Goal: Task Accomplishment & Management: Use online tool/utility

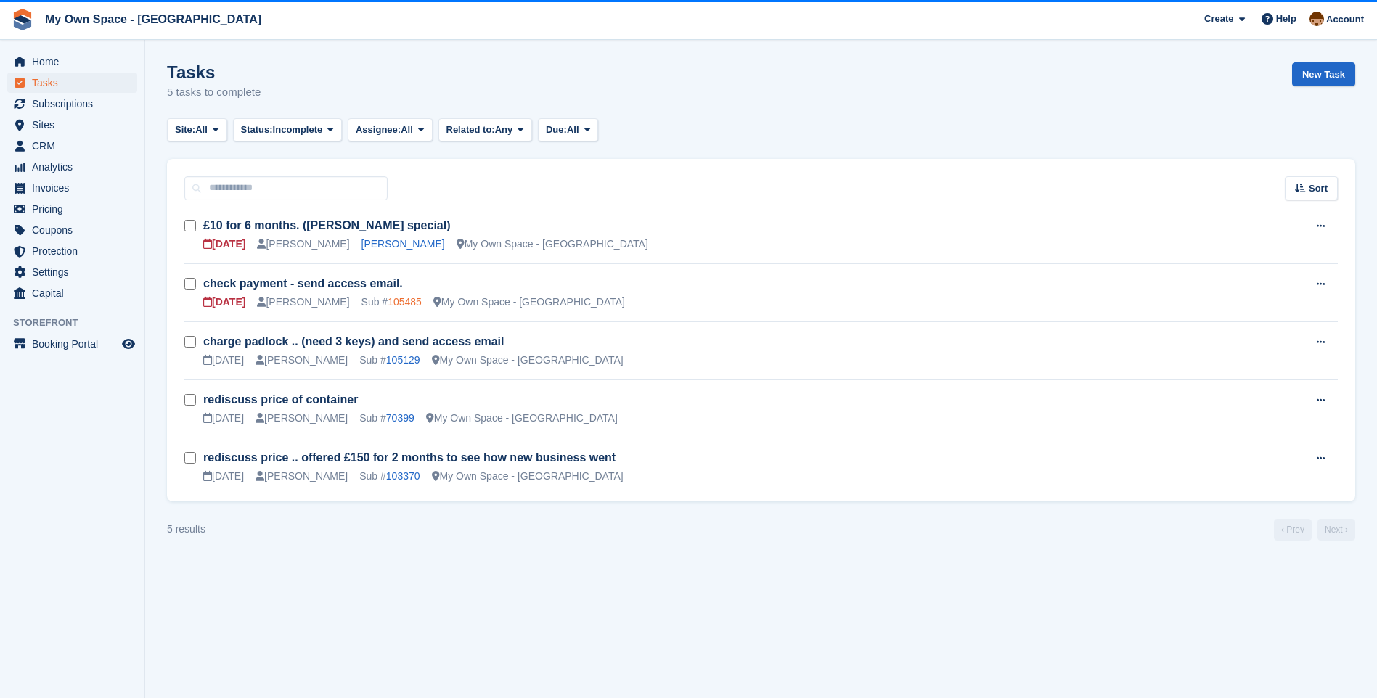
click at [388, 299] on link "105485" at bounding box center [405, 302] width 34 height 12
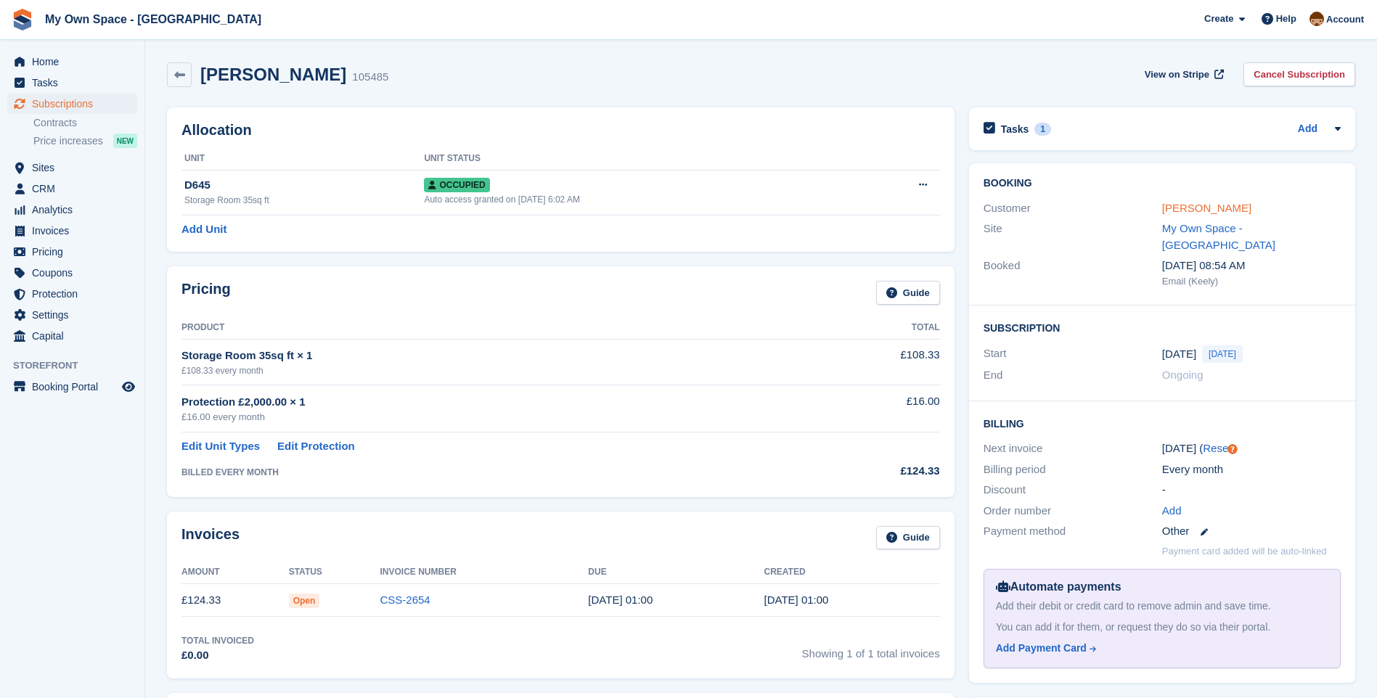
click at [1225, 204] on link "Emmanuel Atem" at bounding box center [1206, 208] width 89 height 12
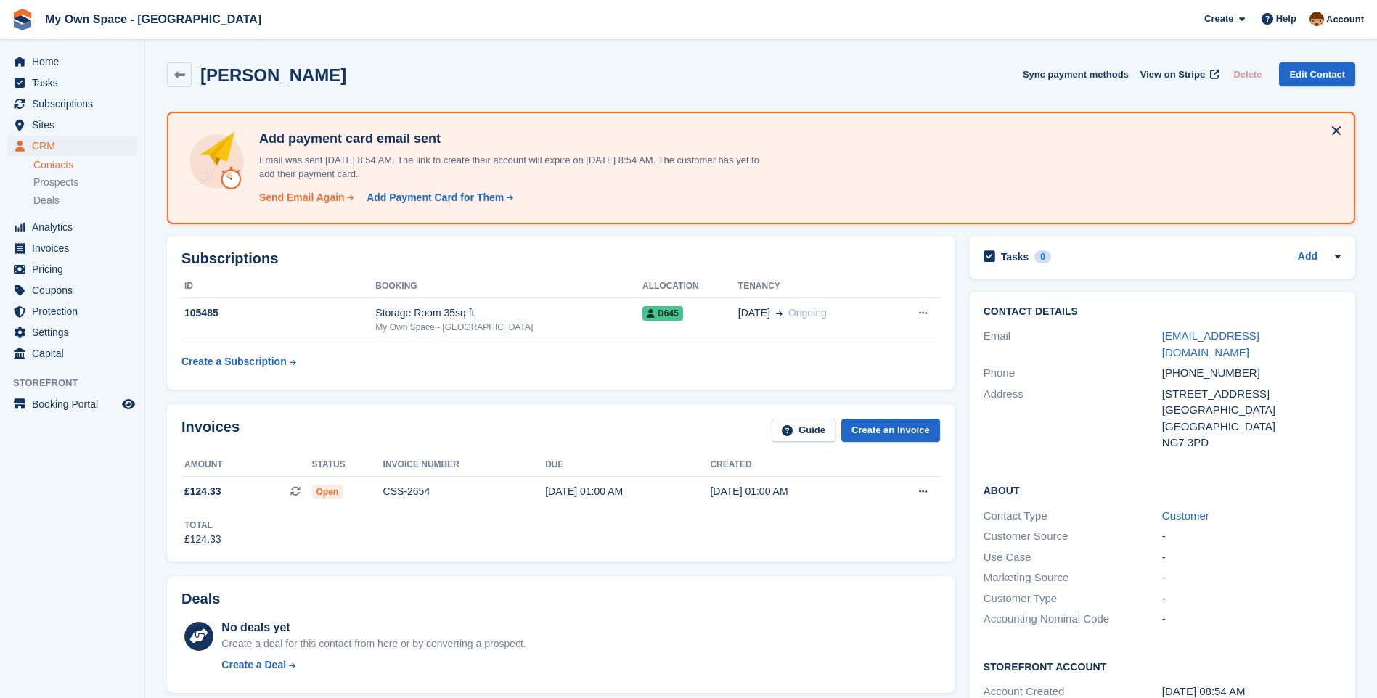
click at [311, 196] on div "Send Email Again" at bounding box center [302, 197] width 86 height 15
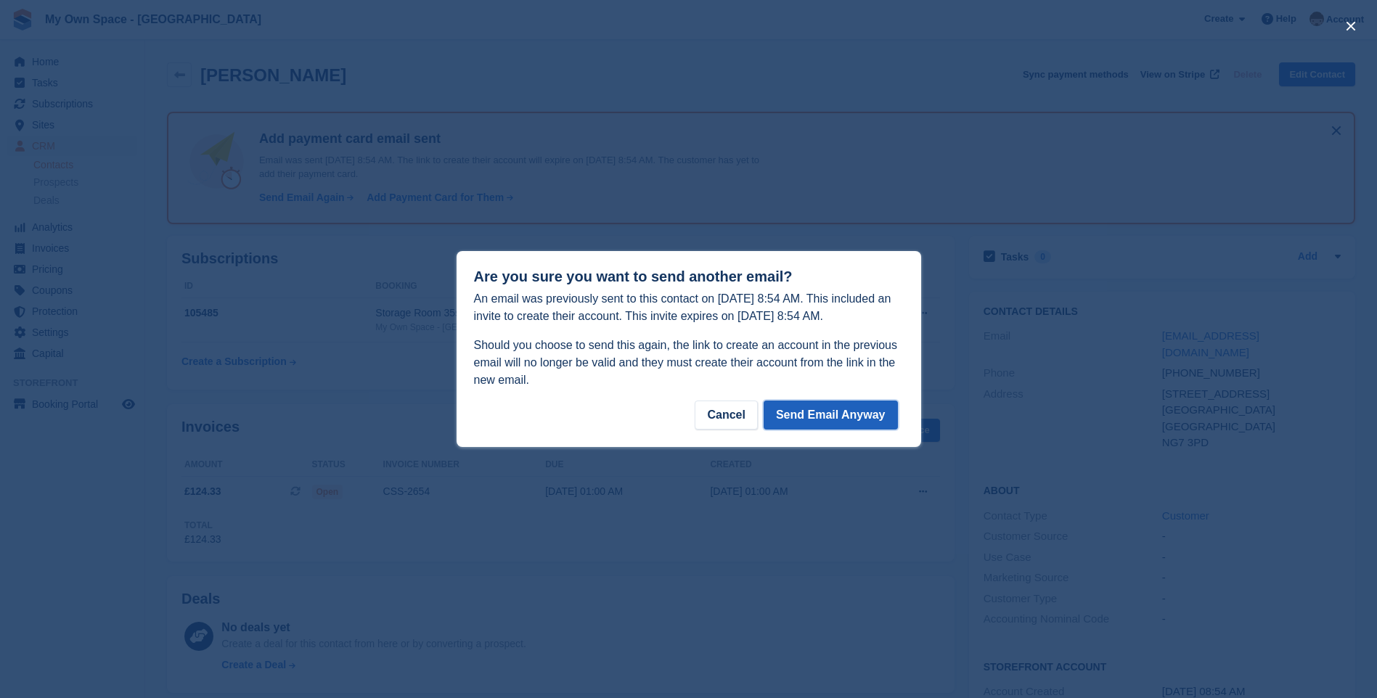
click at [810, 412] on button "Send Email Anyway" at bounding box center [831, 415] width 134 height 29
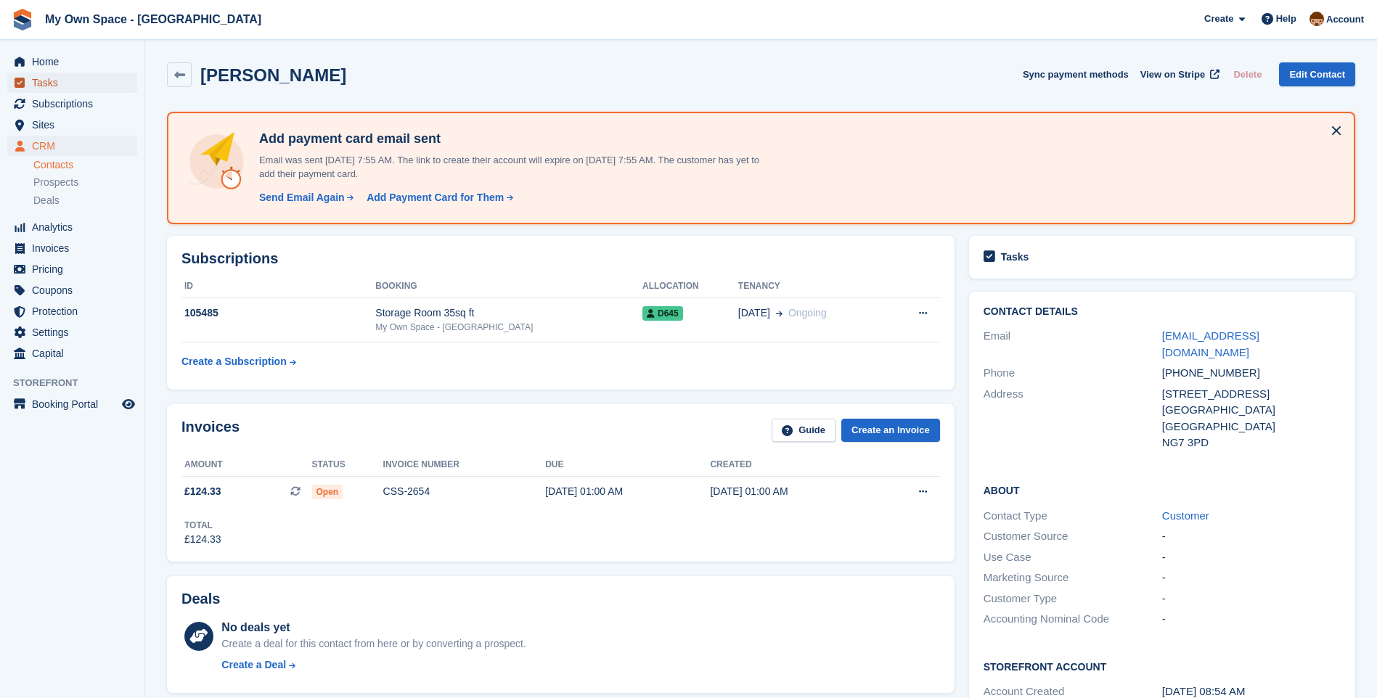
click at [63, 78] on span "Tasks" at bounding box center [75, 83] width 87 height 20
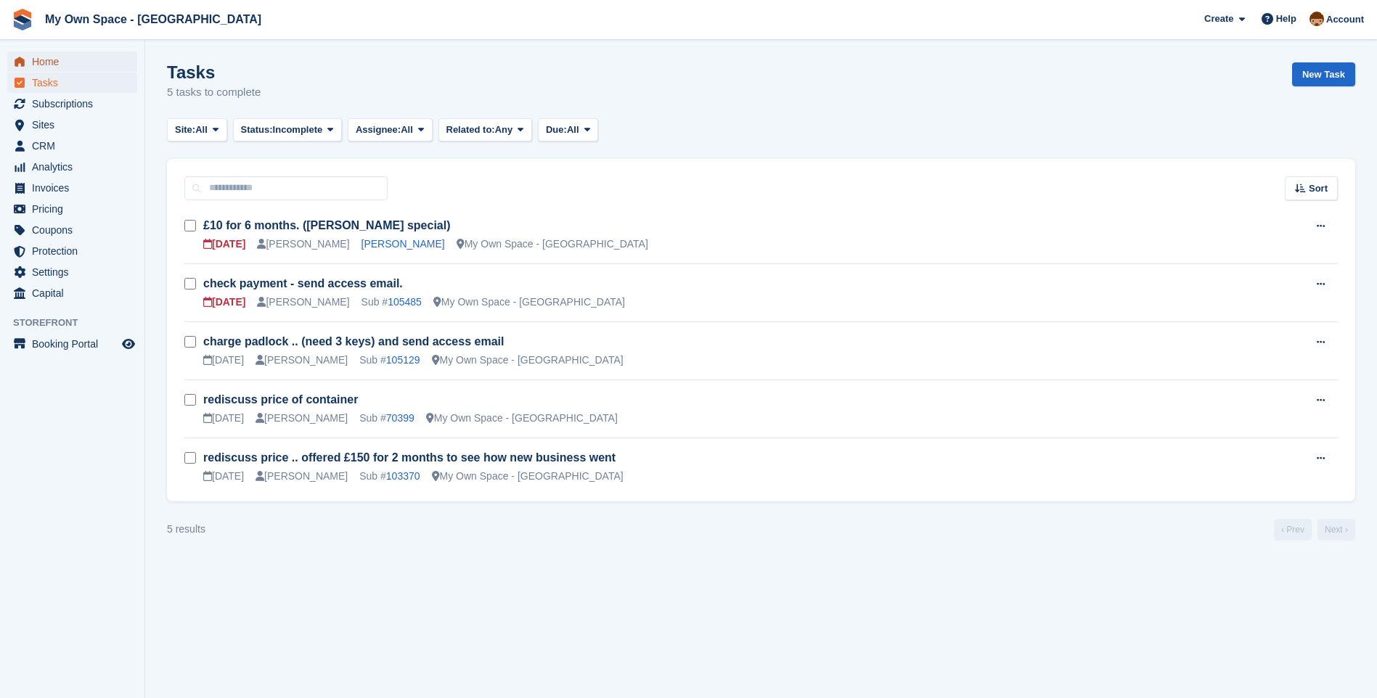
click at [52, 57] on span "Home" at bounding box center [75, 62] width 87 height 20
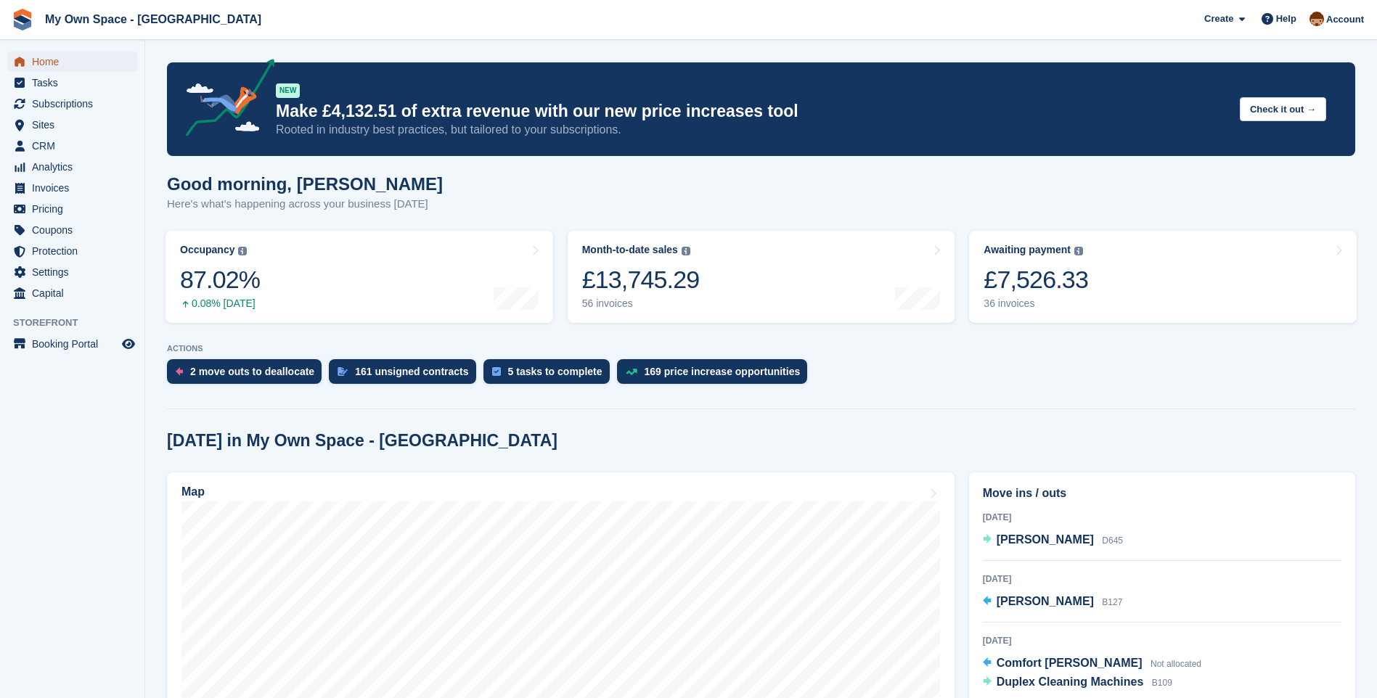
click at [38, 65] on span "Home" at bounding box center [75, 62] width 87 height 20
click at [1006, 302] on div "36 invoices" at bounding box center [1036, 304] width 105 height 12
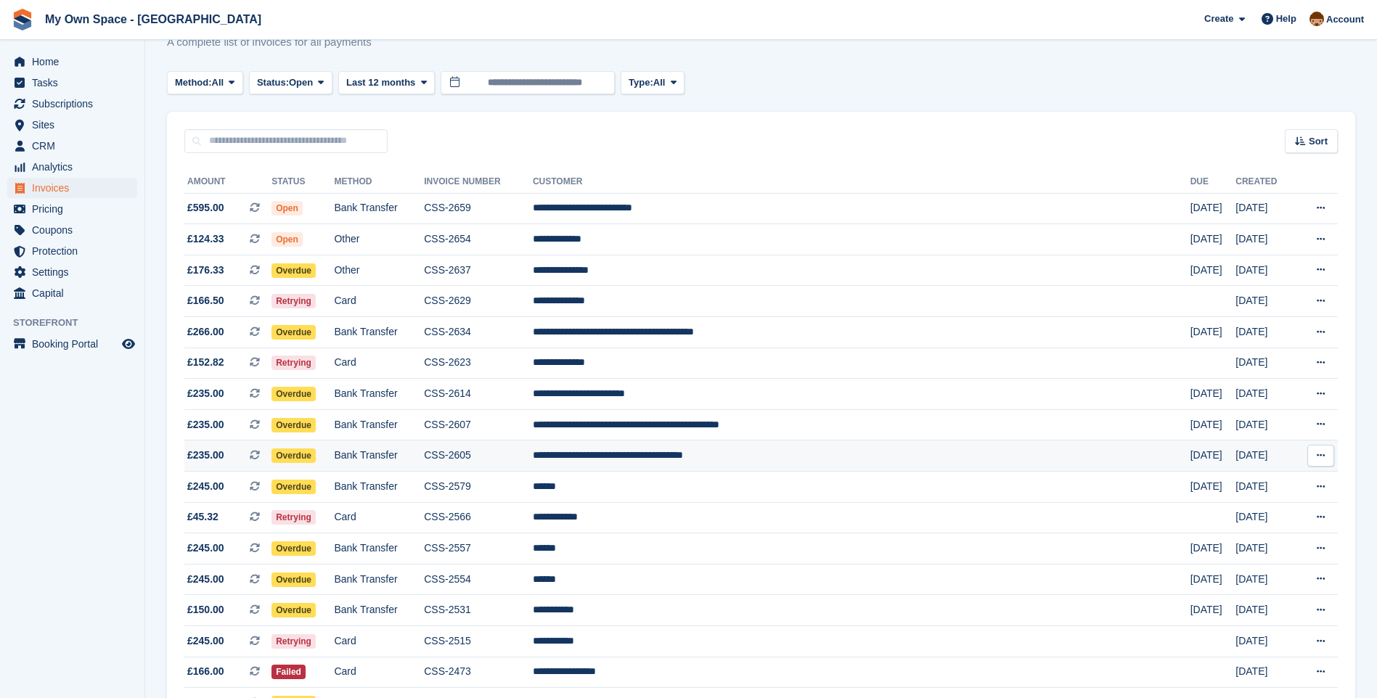
scroll to position [73, 0]
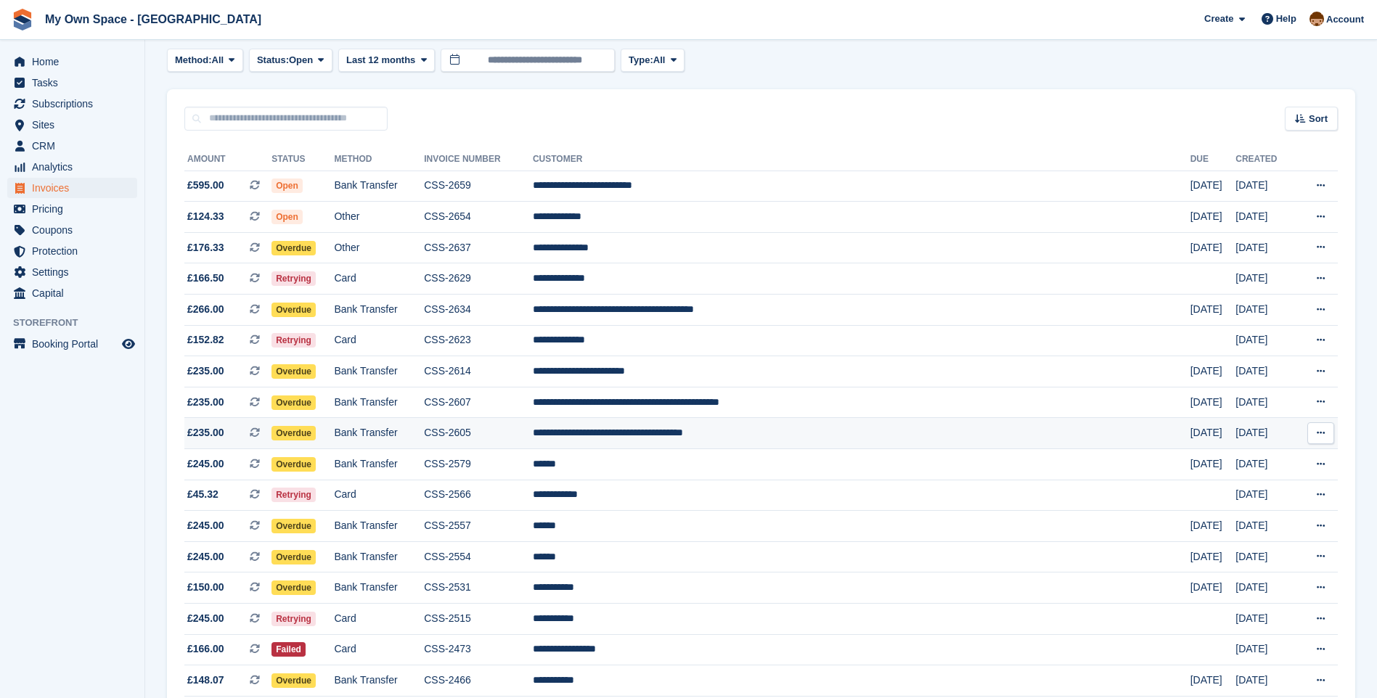
click at [420, 433] on td "Bank Transfer" at bounding box center [379, 433] width 90 height 31
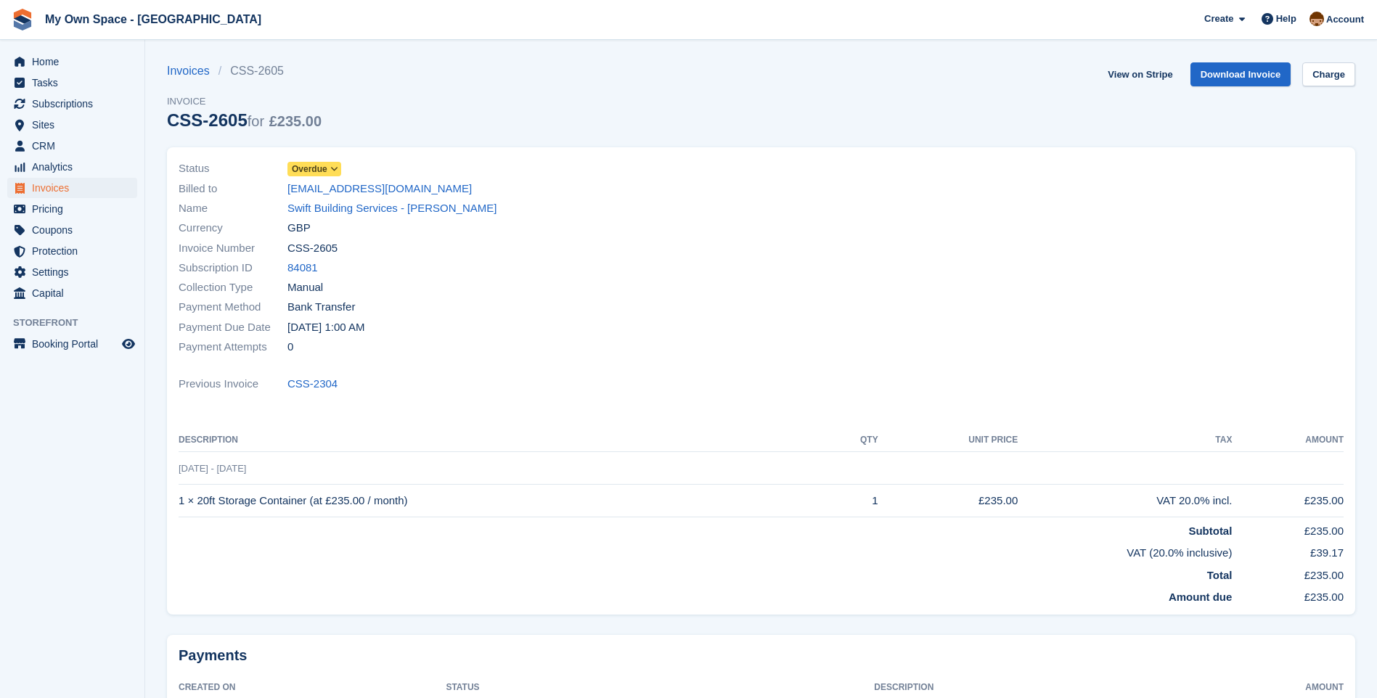
click at [335, 165] on icon at bounding box center [334, 169] width 8 height 9
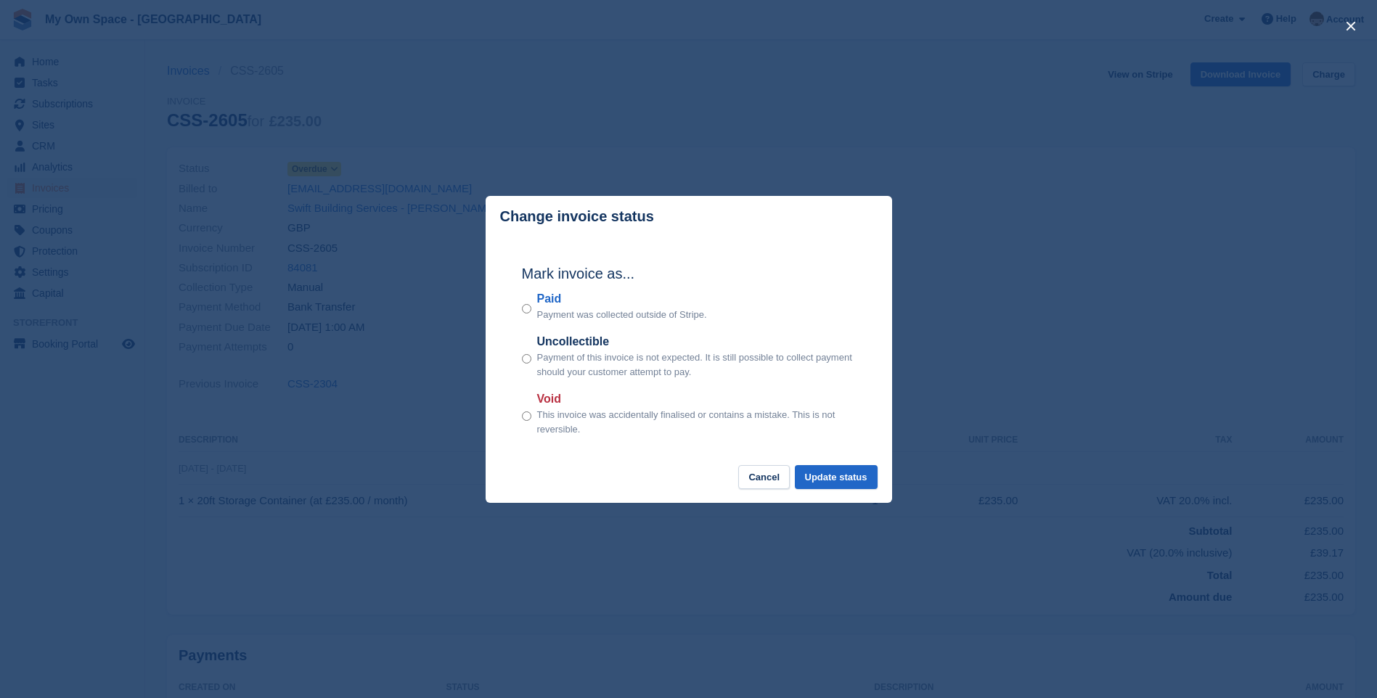
click at [829, 465] on div "Mark invoice as... Paid Payment was collected outside of Stripe. Uncollectible …" at bounding box center [688, 351] width 363 height 229
click at [848, 486] on button "Update status" at bounding box center [836, 477] width 83 height 24
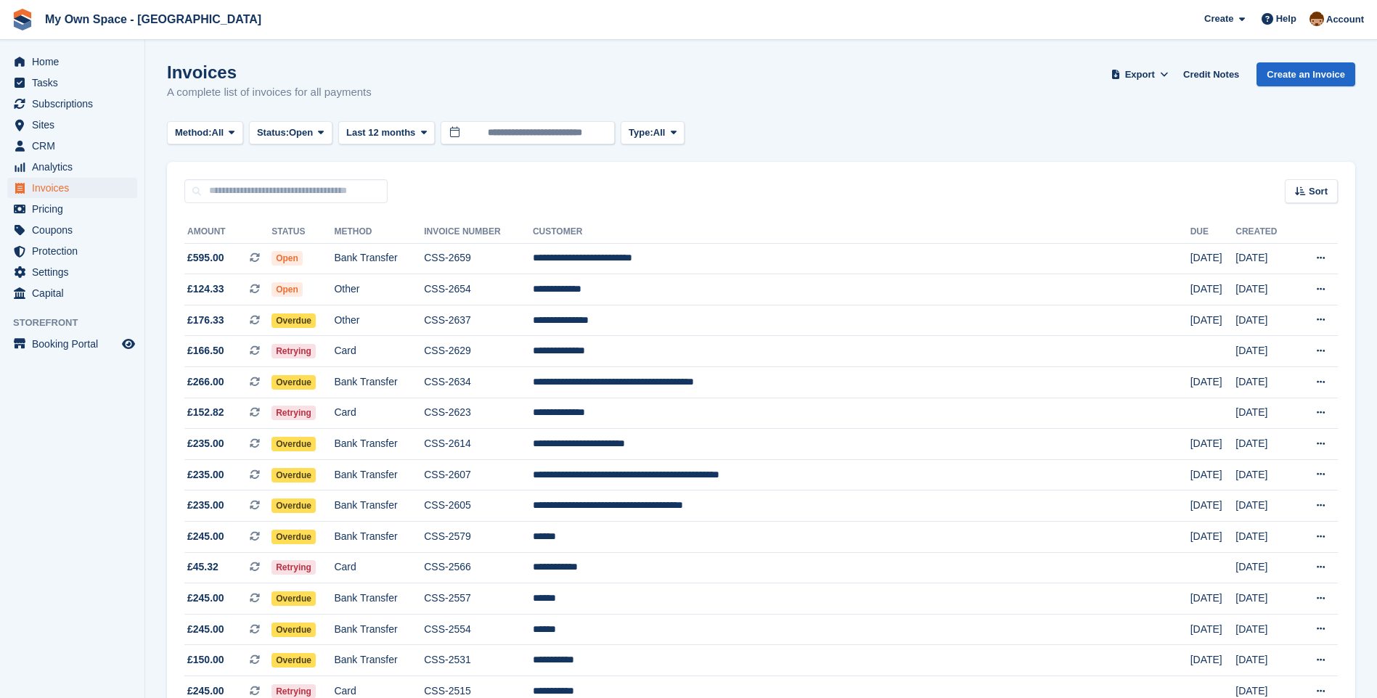
scroll to position [73, 0]
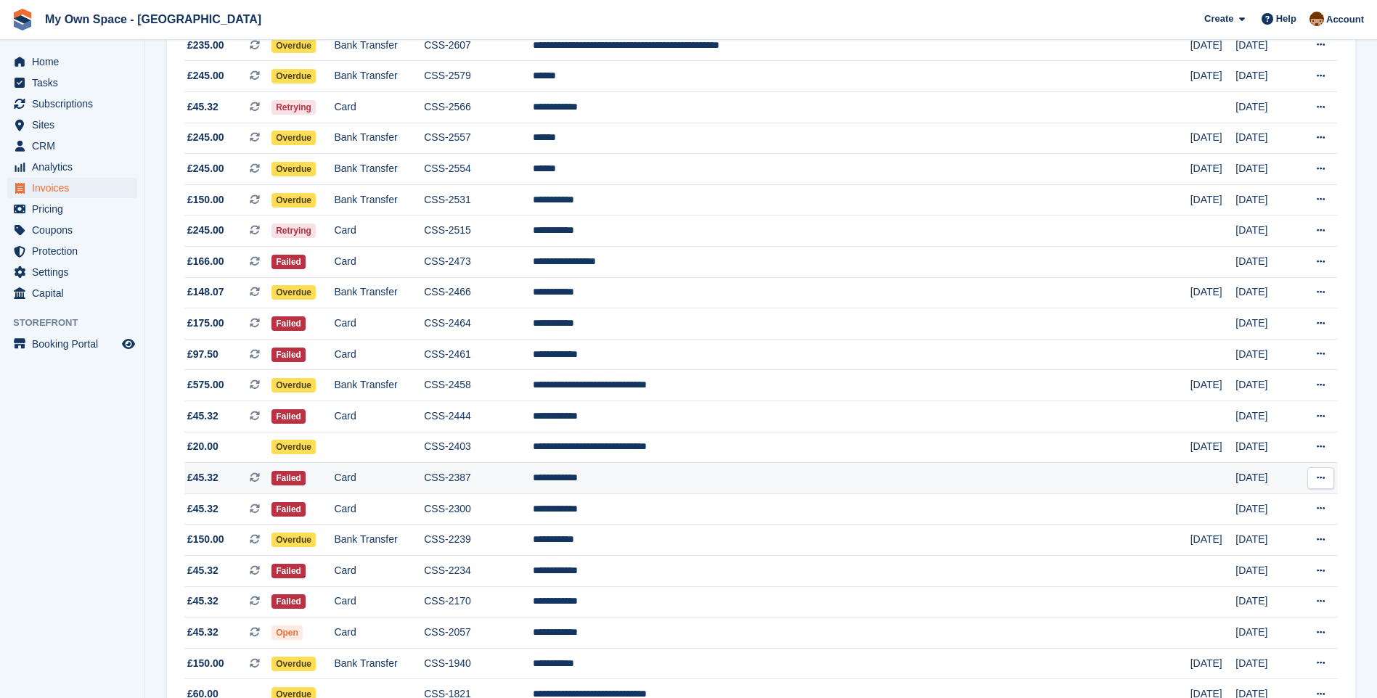
scroll to position [508, 0]
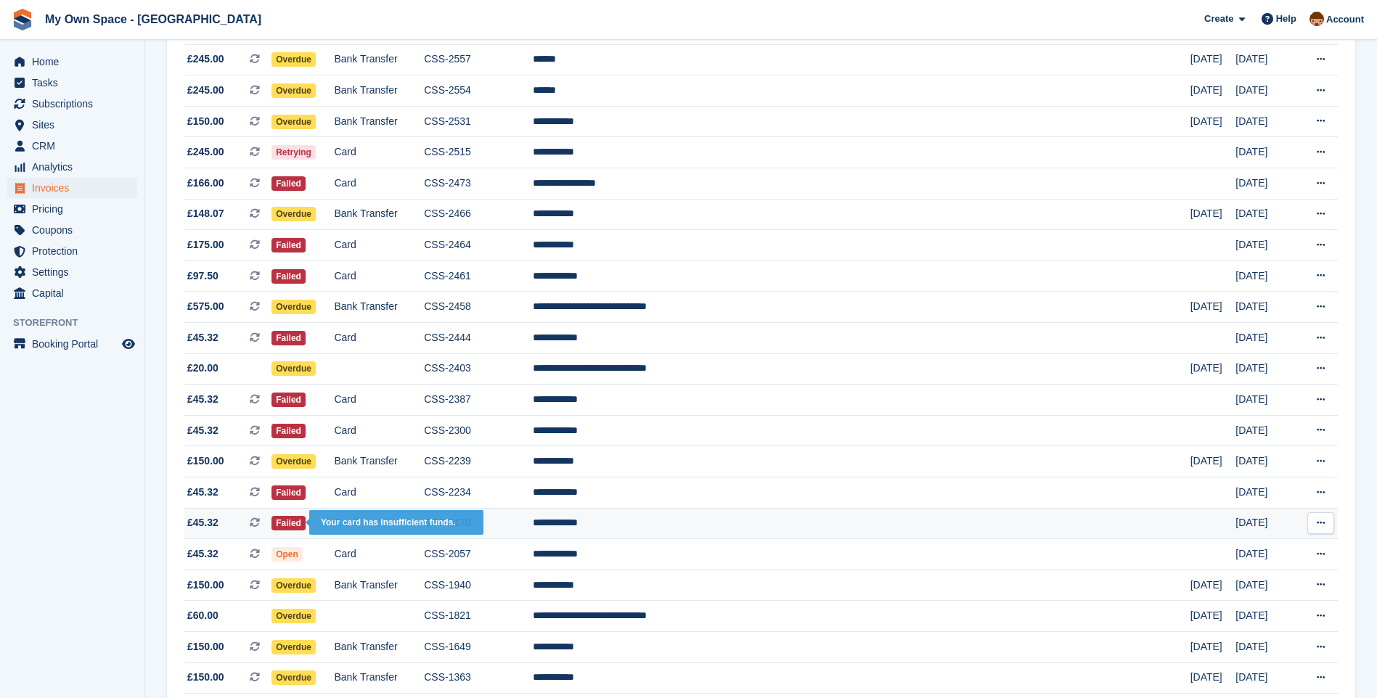
click at [306, 518] on span "Failed" at bounding box center [288, 523] width 34 height 15
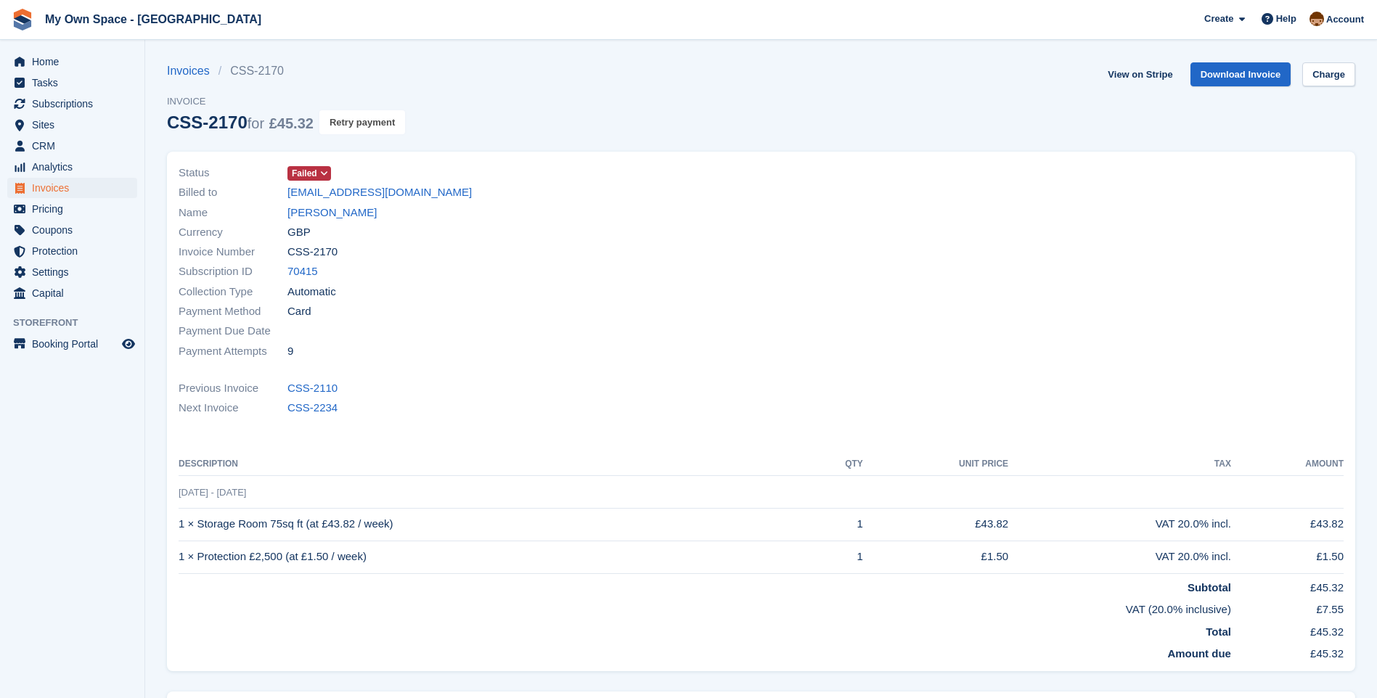
drag, startPoint x: 381, startPoint y: 119, endPoint x: 752, endPoint y: 65, distance: 374.8
click at [381, 119] on button "Retry payment" at bounding box center [362, 122] width 86 height 24
